Goal: Find specific page/section: Find specific page/section

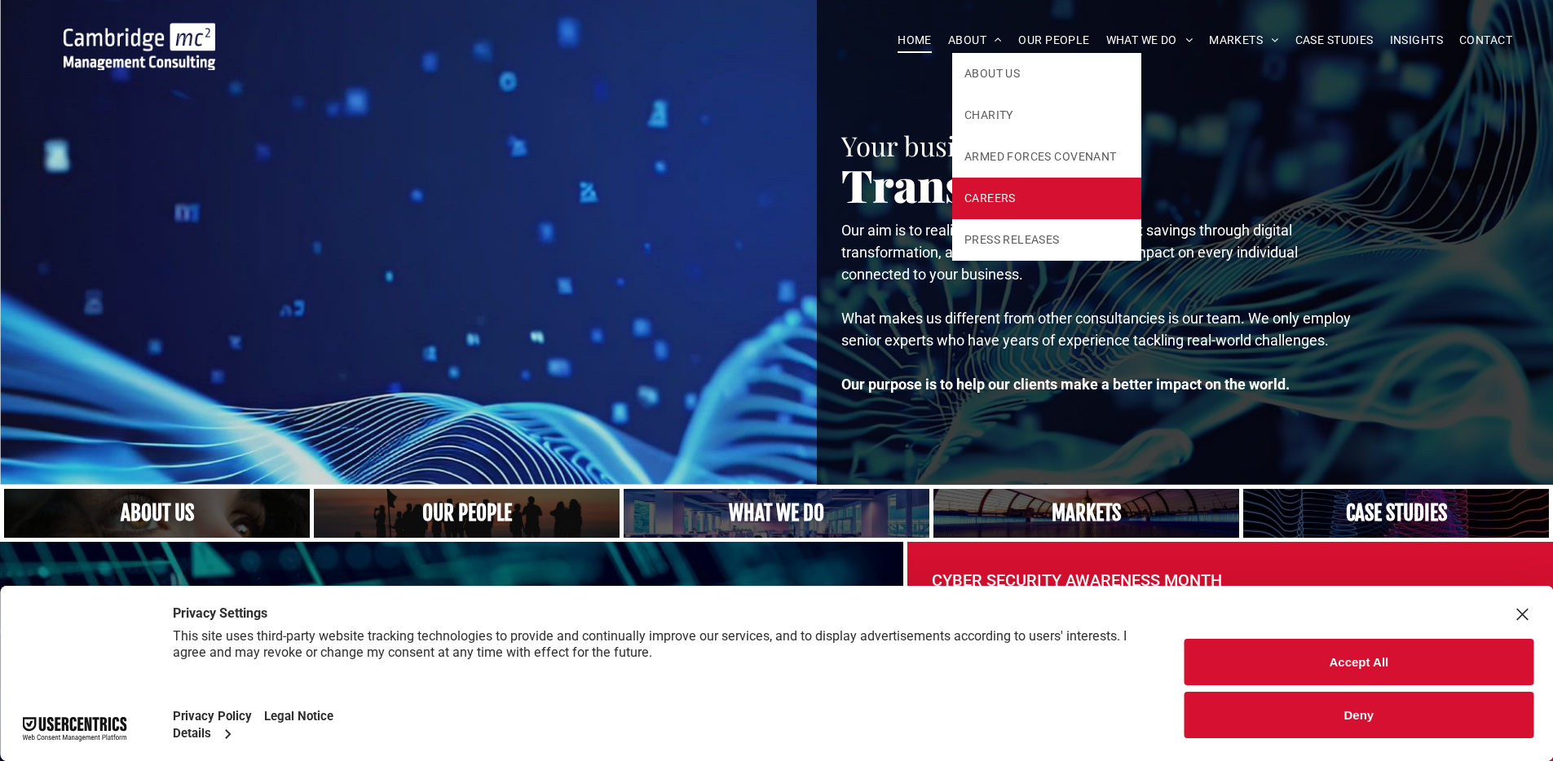
click at [985, 192] on span "CAREERS" at bounding box center [989, 198] width 51 height 17
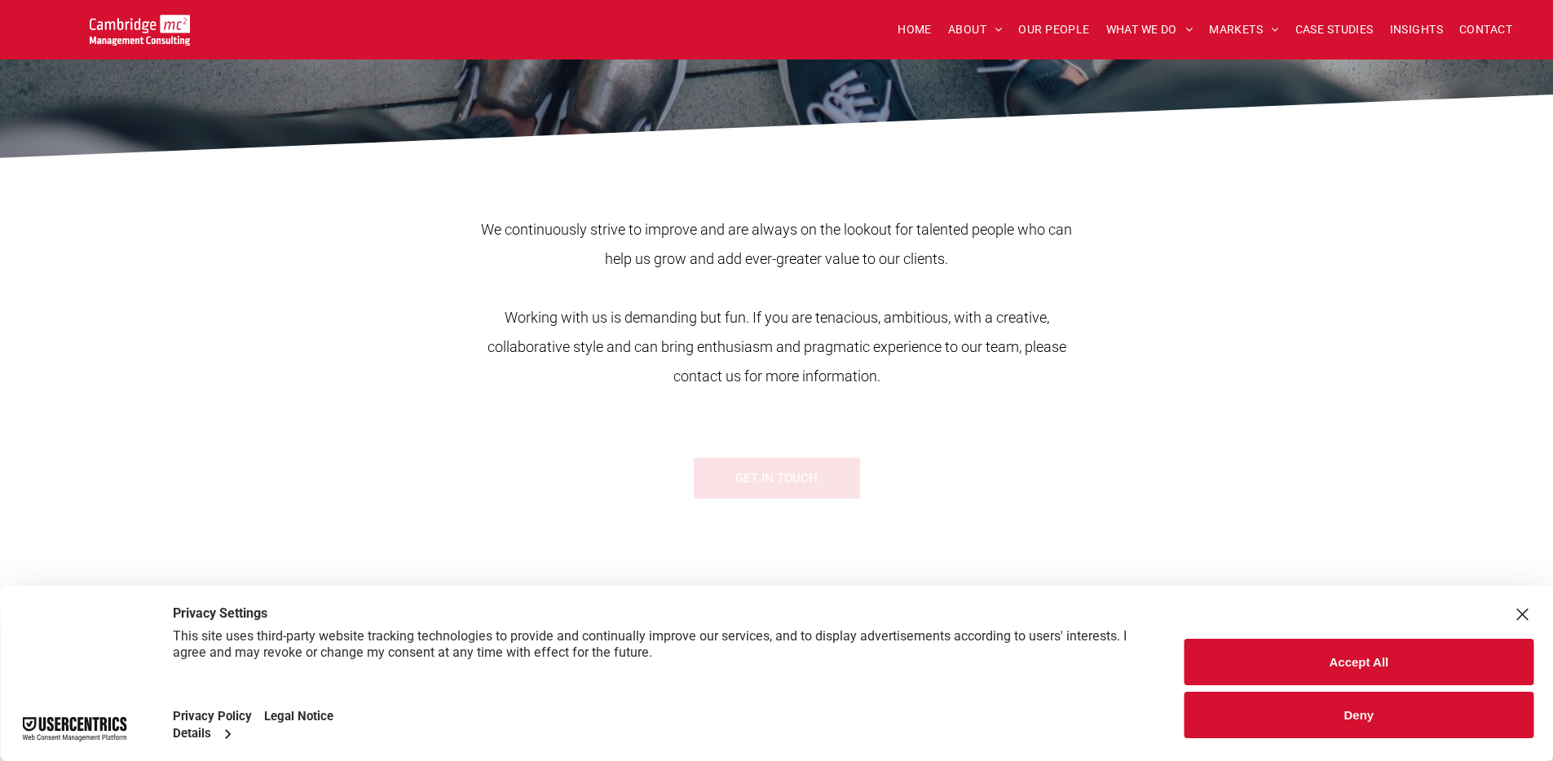
scroll to position [498, 0]
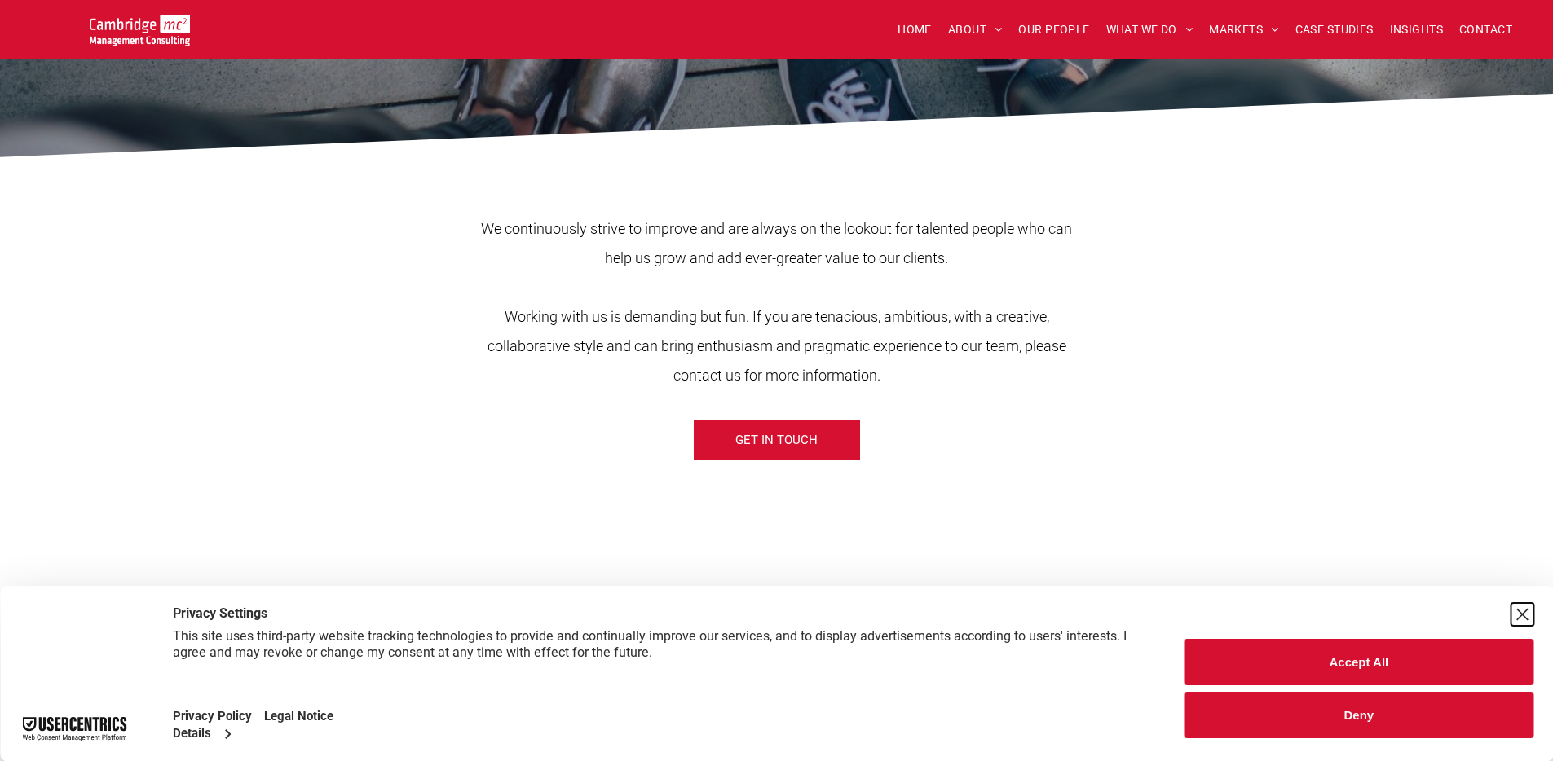
click at [1524, 606] on div "Close Layer" at bounding box center [1521, 614] width 23 height 23
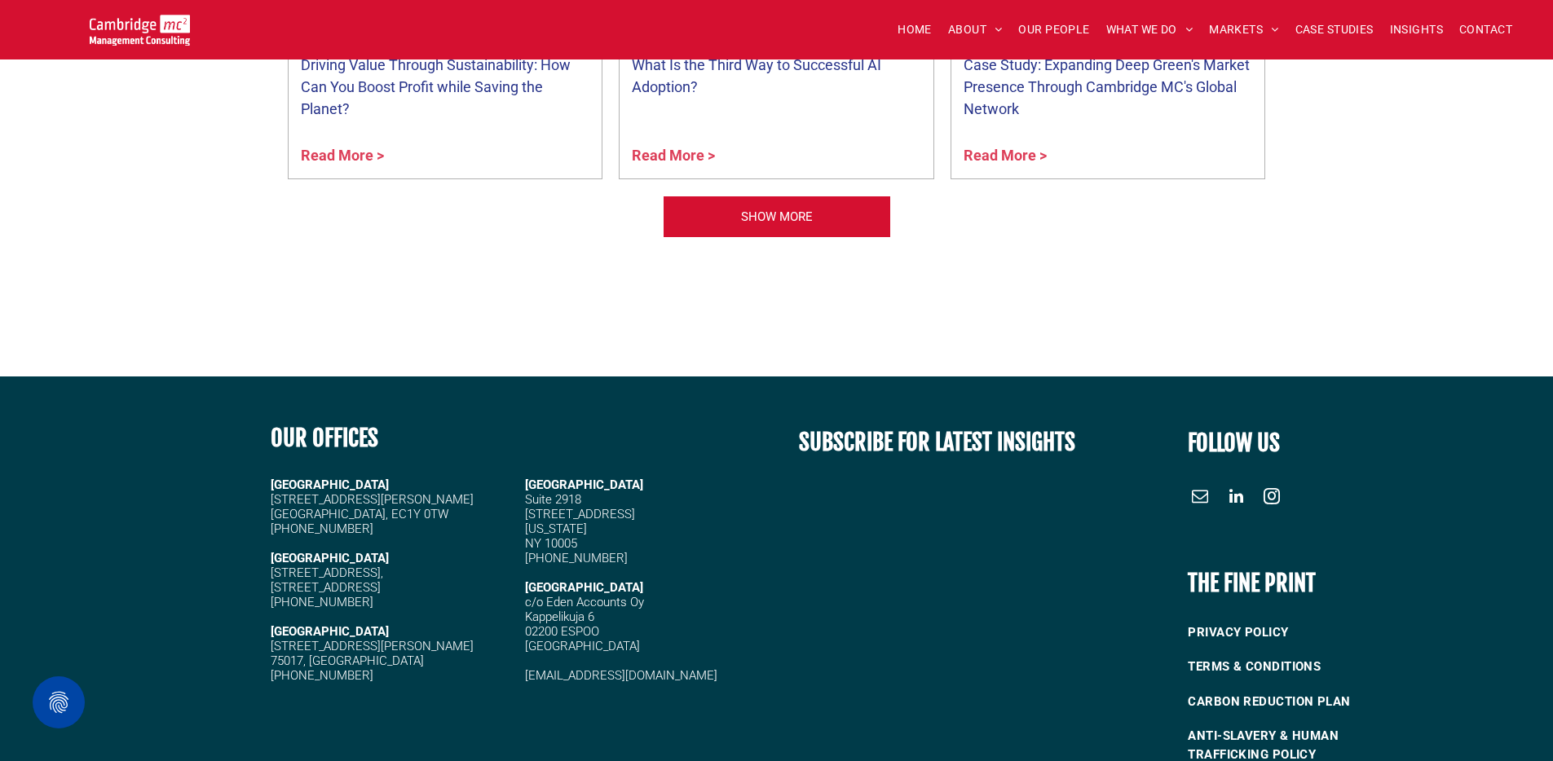
scroll to position [2105, 0]
